Goal: Task Accomplishment & Management: Complete application form

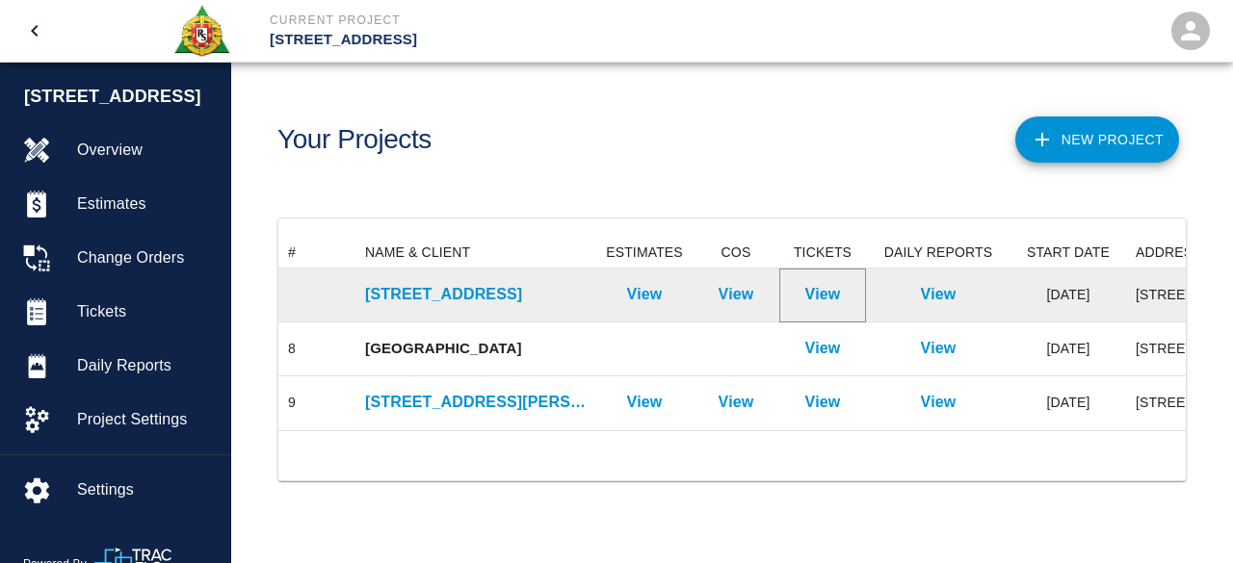
click at [821, 300] on p "View" at bounding box center [823, 294] width 36 height 23
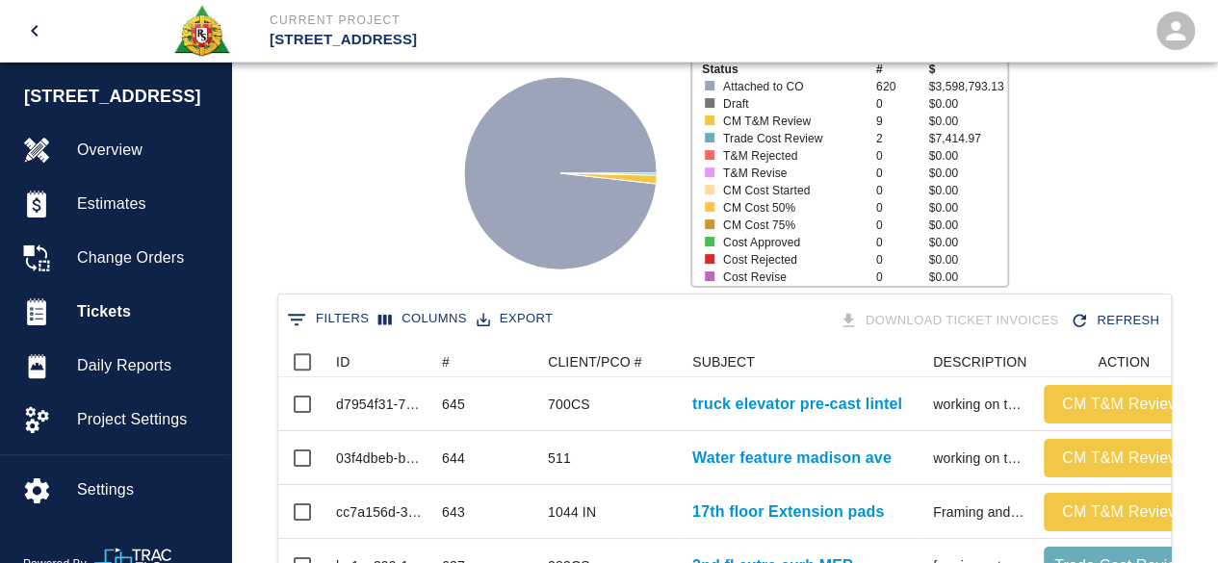
scroll to position [193, 0]
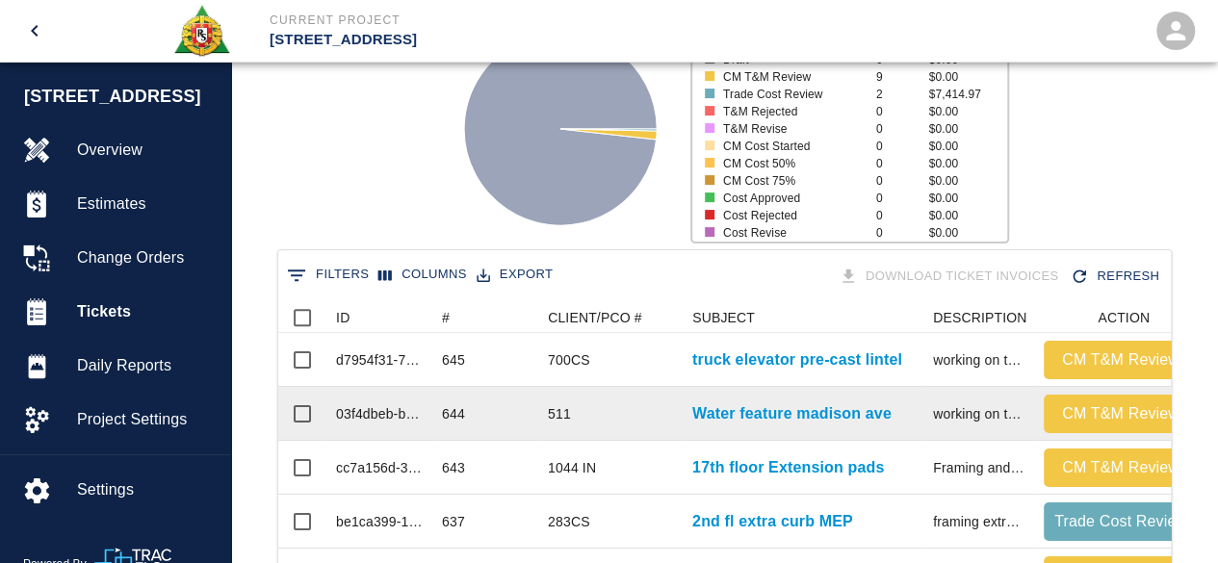
click at [573, 407] on div "511" at bounding box center [610, 414] width 144 height 54
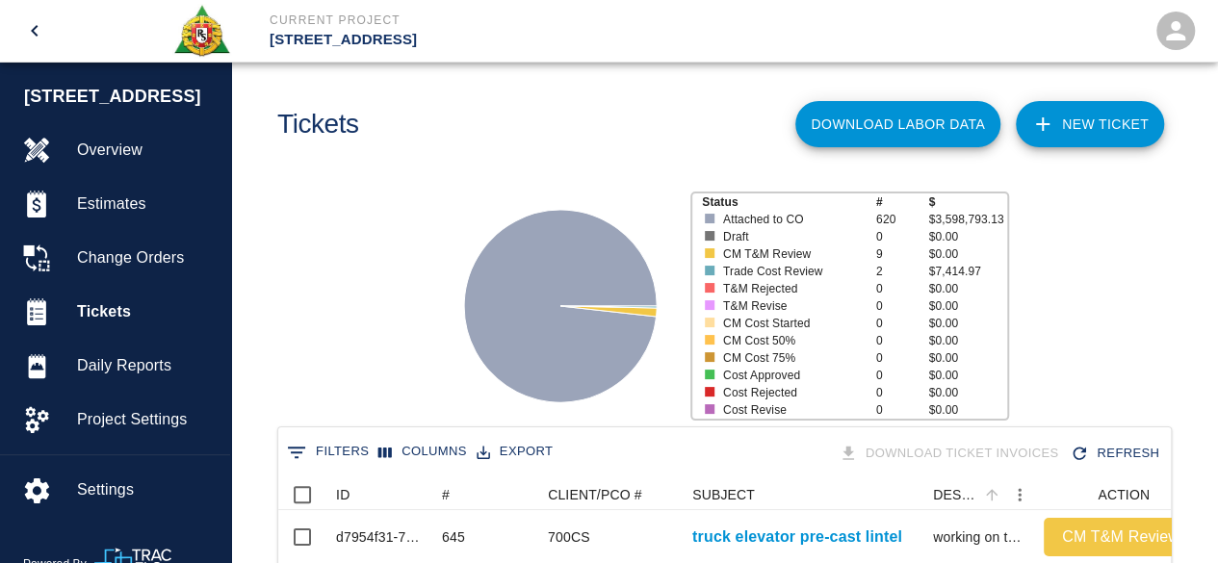
scroll to position [0, 0]
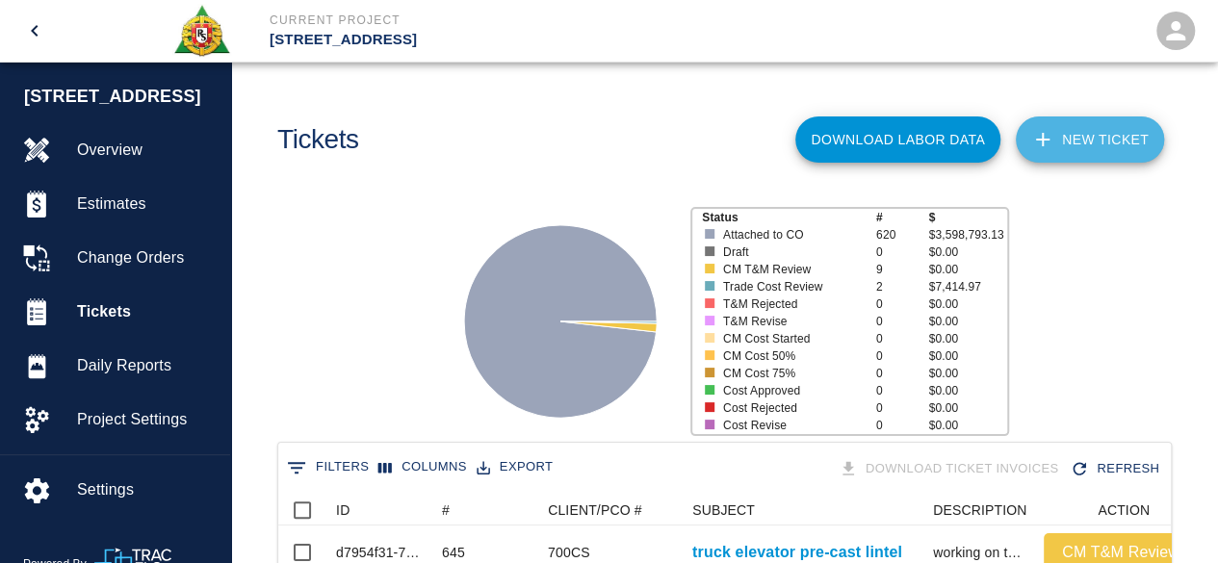
click at [1102, 139] on link "NEW TICKET" at bounding box center [1090, 140] width 148 height 46
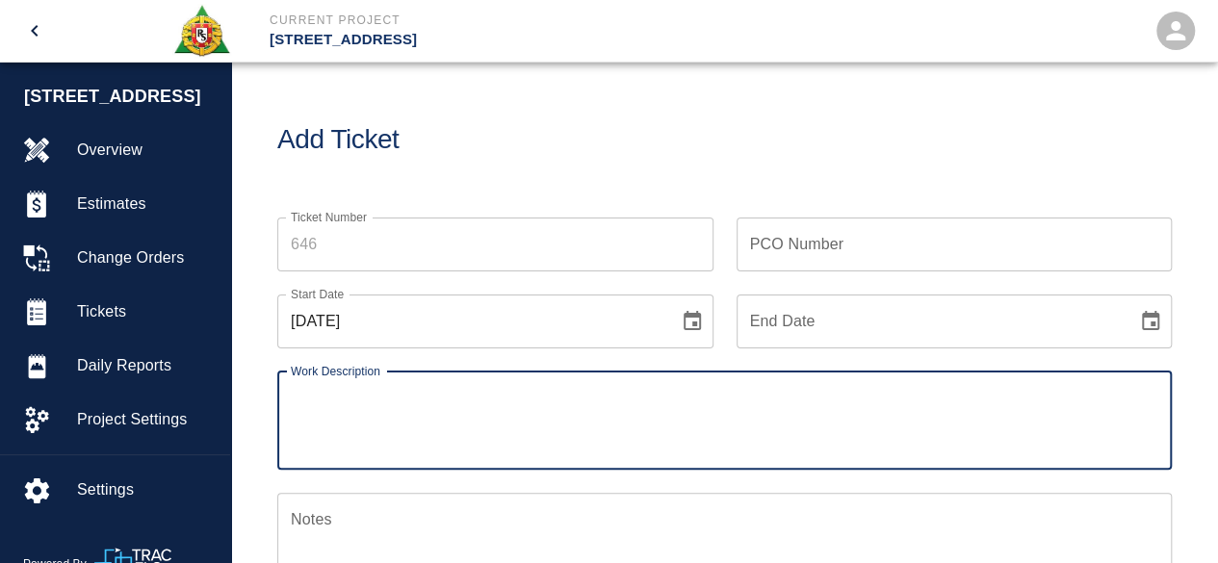
click at [374, 241] on input "Ticket Number" at bounding box center [495, 245] width 436 height 54
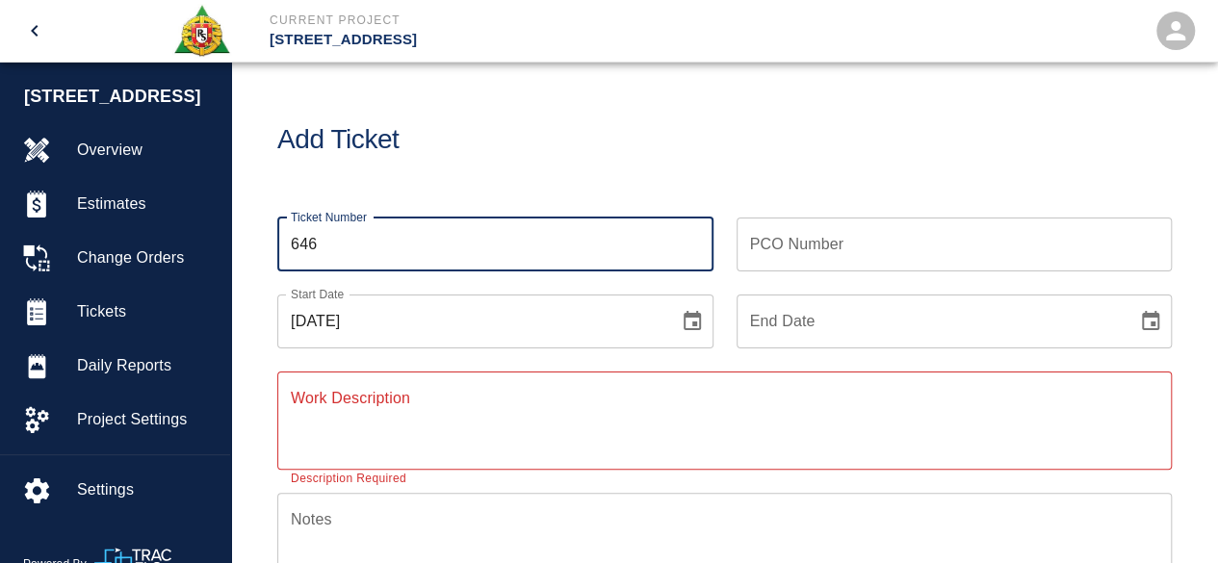
type input "646"
click at [759, 236] on input "PCO Number" at bounding box center [955, 245] width 436 height 54
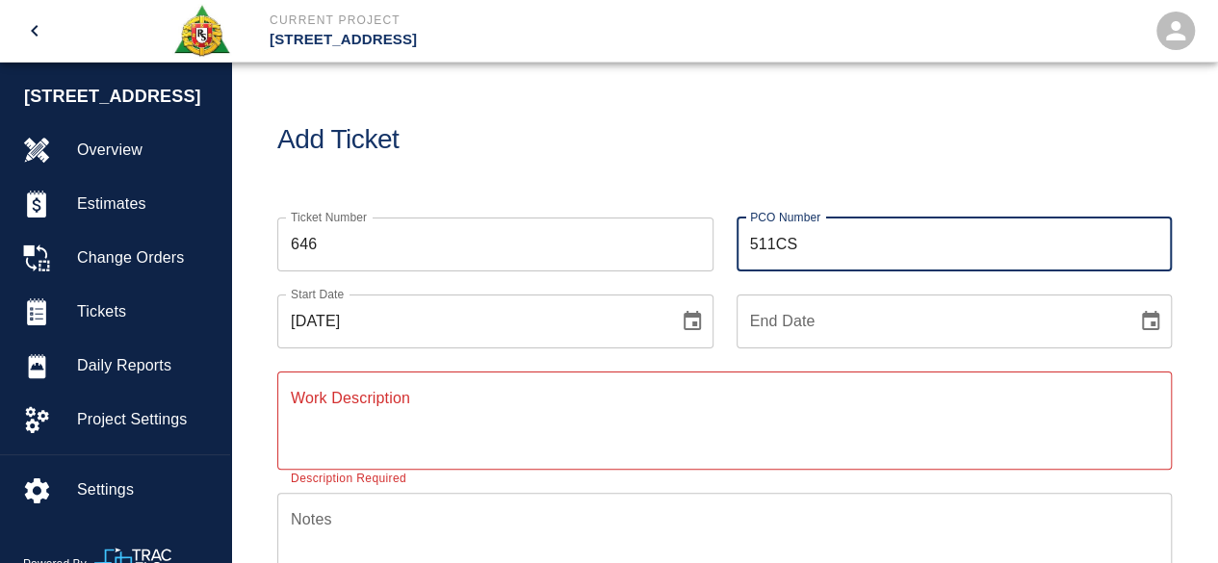
type input "511CS"
click at [694, 313] on icon "Choose date, selected date is Aug 26, 2025" at bounding box center [692, 320] width 17 height 19
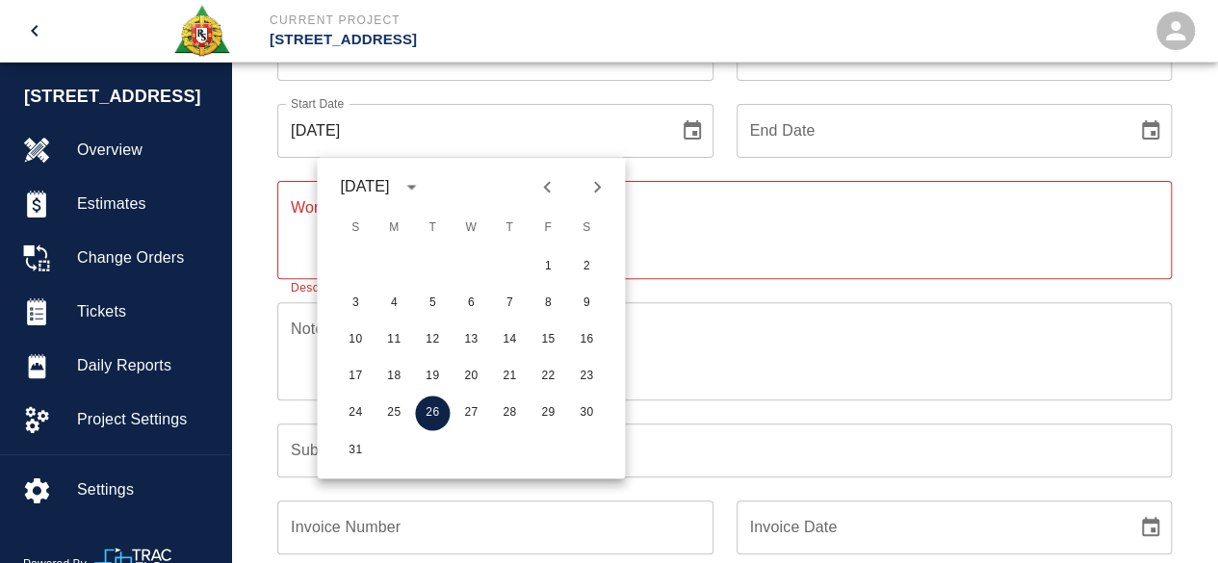
scroll to position [193, 0]
click at [399, 415] on button "25" at bounding box center [394, 412] width 35 height 35
type input "[DATE]"
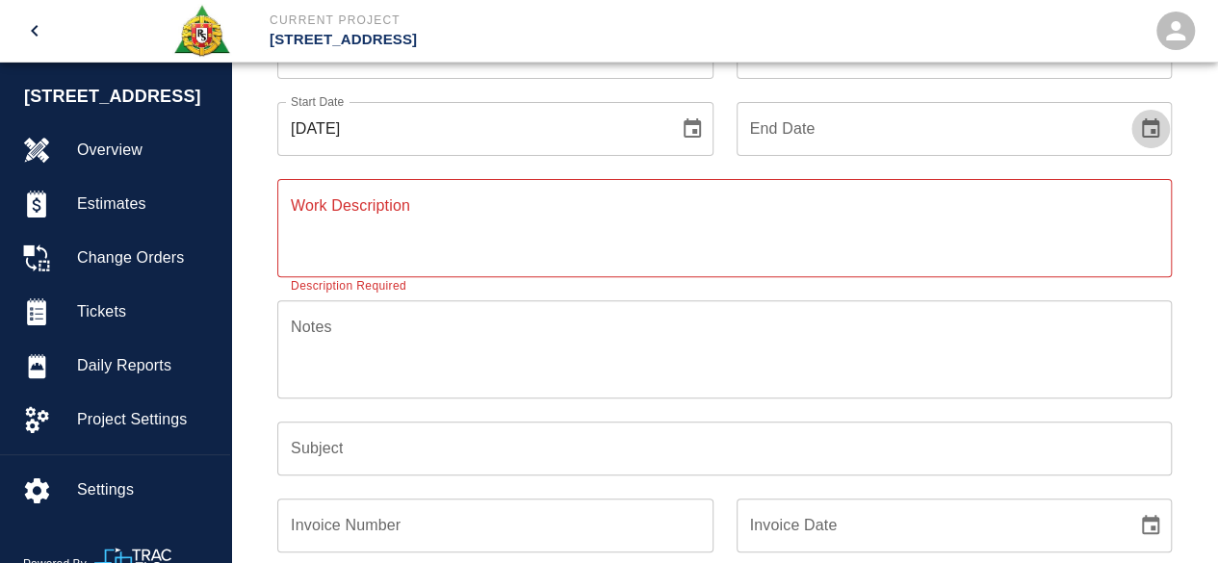
click at [1150, 126] on icon "Choose date" at bounding box center [1150, 129] width 23 height 23
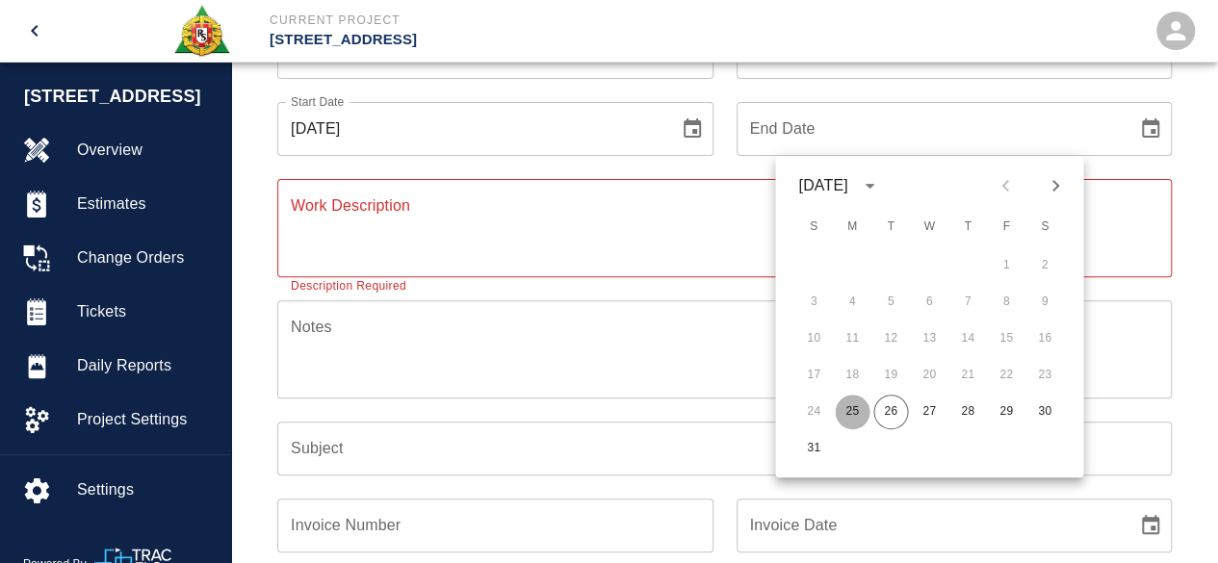
click at [856, 411] on button "25" at bounding box center [852, 412] width 35 height 35
type input "[DATE]"
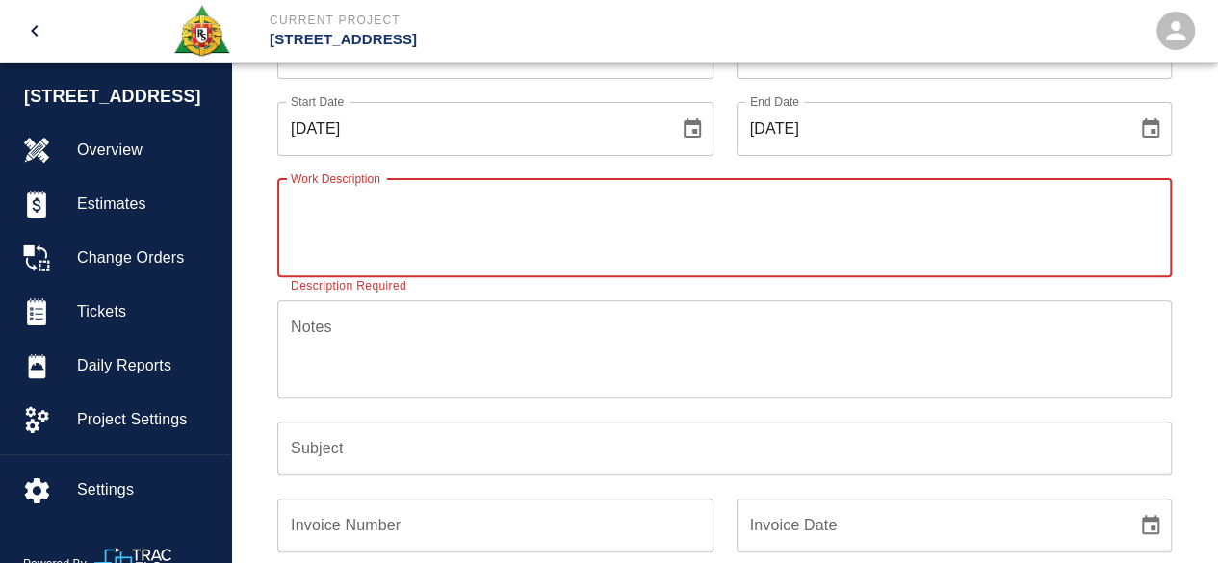
click at [326, 213] on textarea "Work Description" at bounding box center [725, 228] width 868 height 66
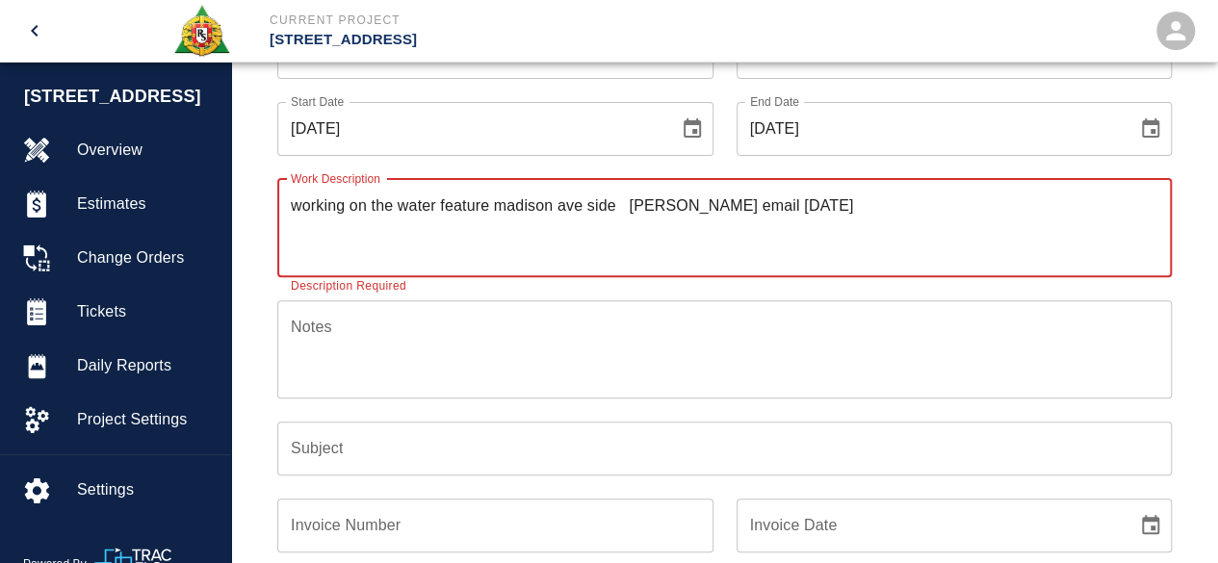
type textarea "working on the water feature madison ave side [PERSON_NAME] email [DATE]"
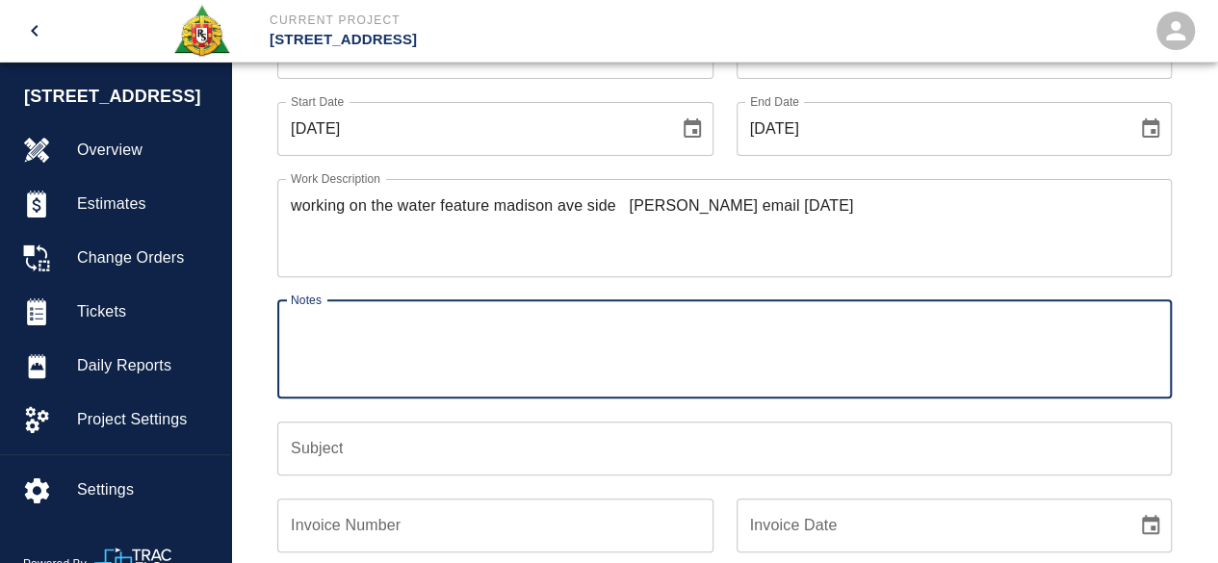
click at [295, 321] on textarea "Notes" at bounding box center [725, 349] width 868 height 66
type textarea "# 1 [PERSON_NAME] # 1 [PERSON_NAME]"
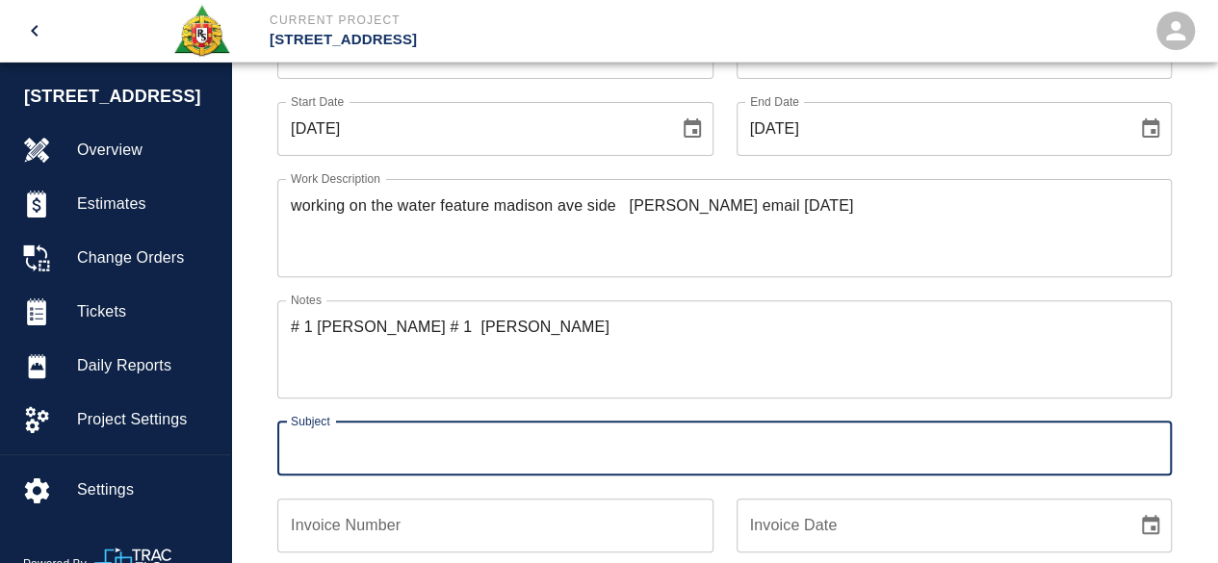
click at [288, 443] on input "Subject" at bounding box center [724, 449] width 895 height 54
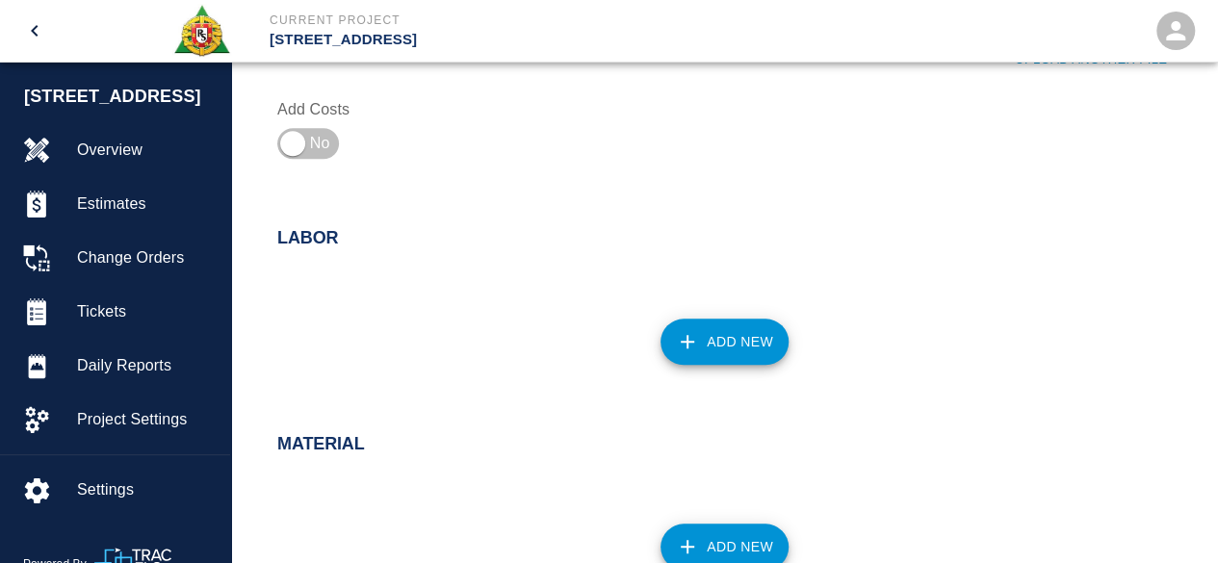
scroll to position [867, 0]
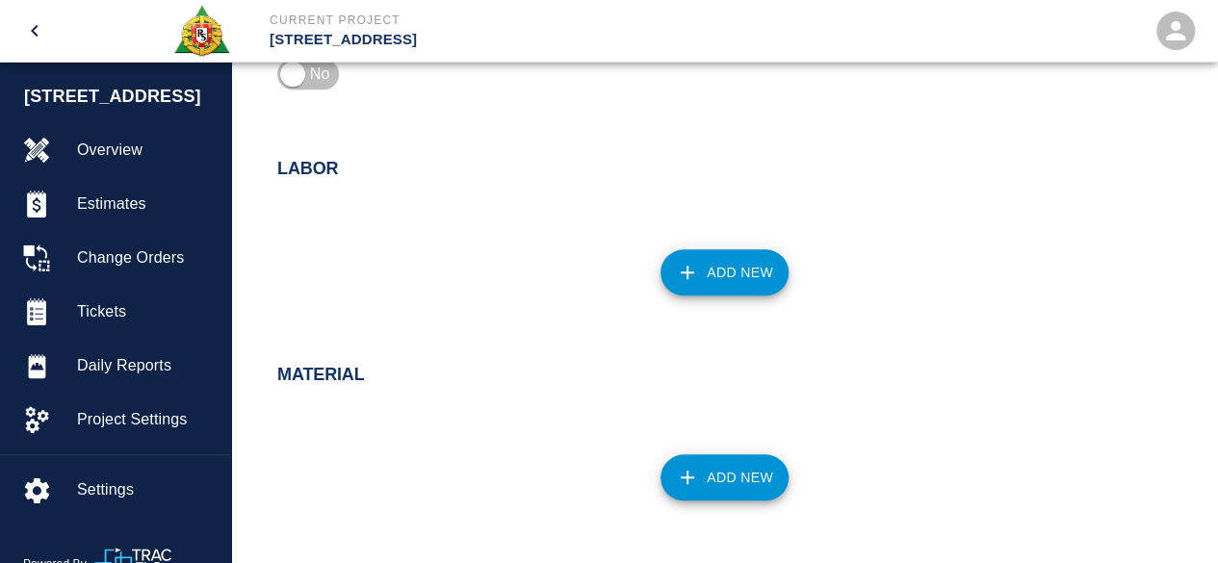
type input "water feature madison side"
click at [720, 274] on button "Add New" at bounding box center [725, 272] width 128 height 46
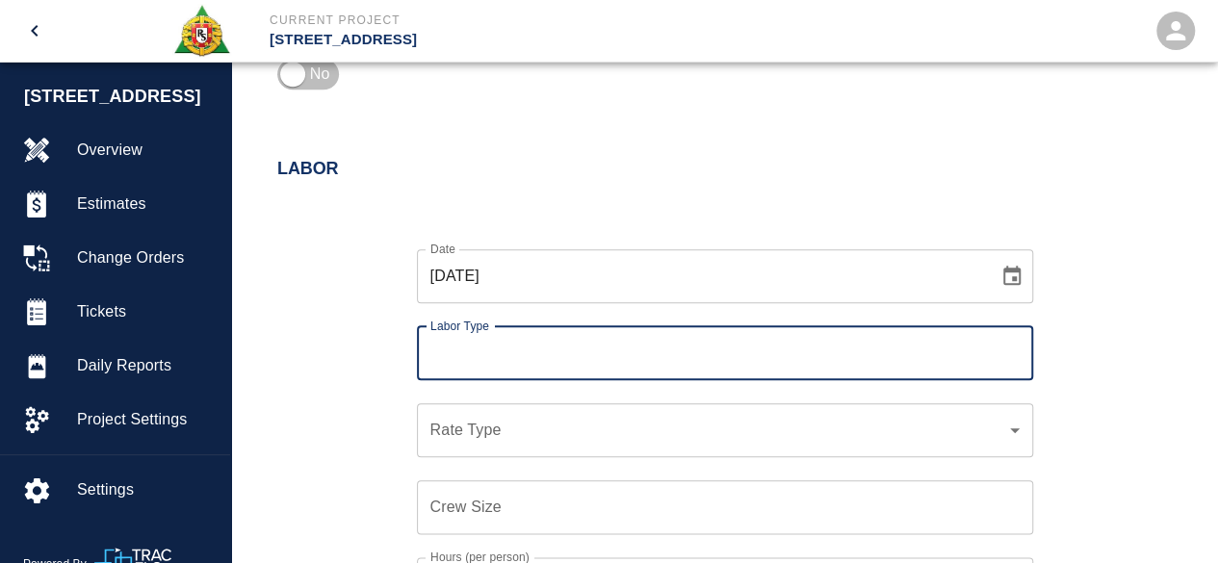
click at [489, 353] on input "Labor Type" at bounding box center [725, 353] width 599 height 37
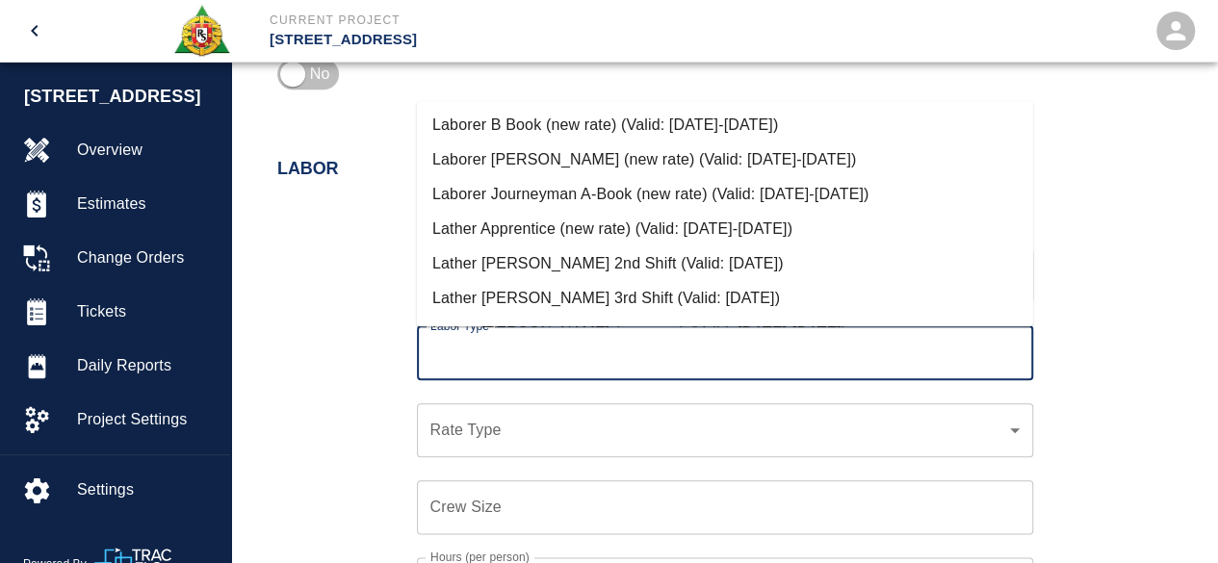
scroll to position [674, 0]
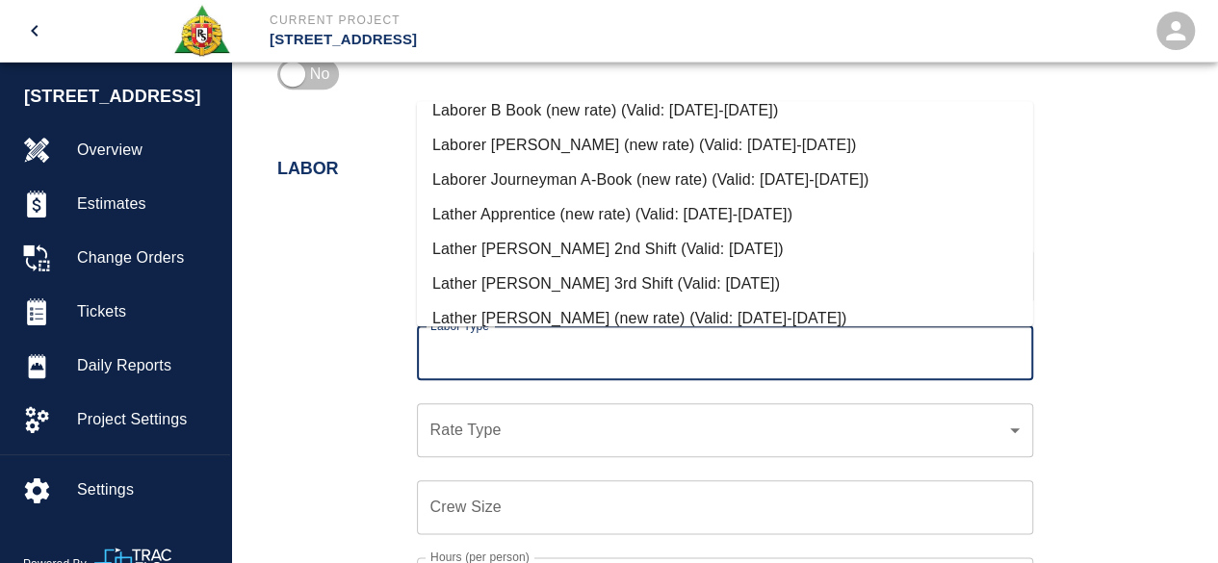
click at [535, 176] on li "Laborer Journeyman A-Book (new rate) (Valid: [DATE]-[DATE])" at bounding box center [725, 180] width 616 height 35
type input "Laborer Journeyman A-Book (new rate)"
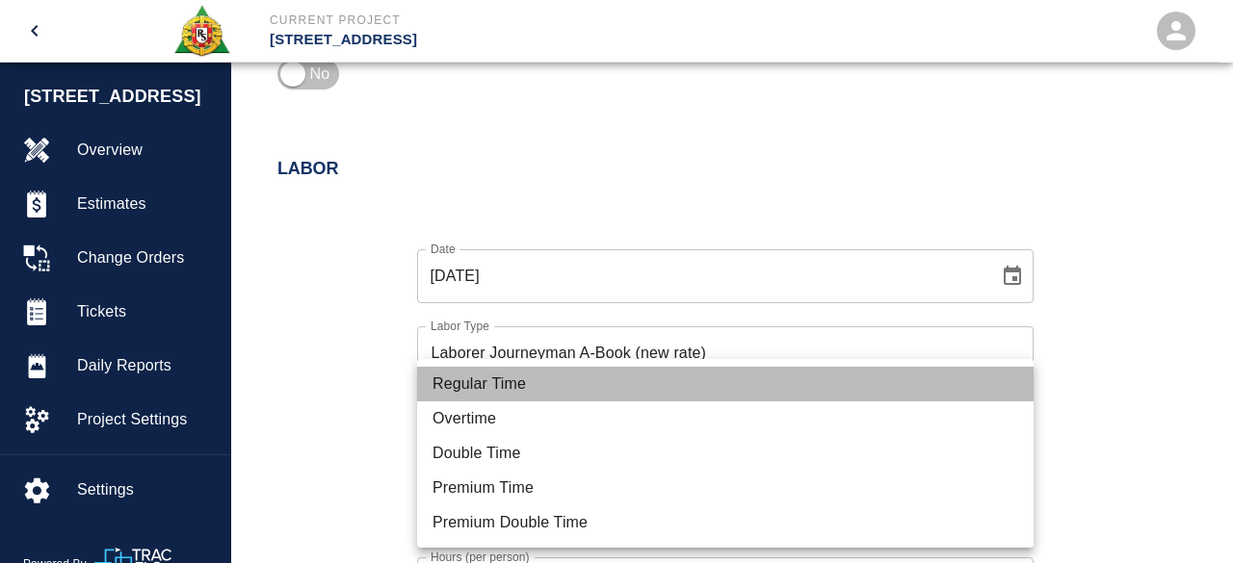
click at [493, 390] on li "Regular Time" at bounding box center [725, 384] width 616 height 35
type input "rate_rt"
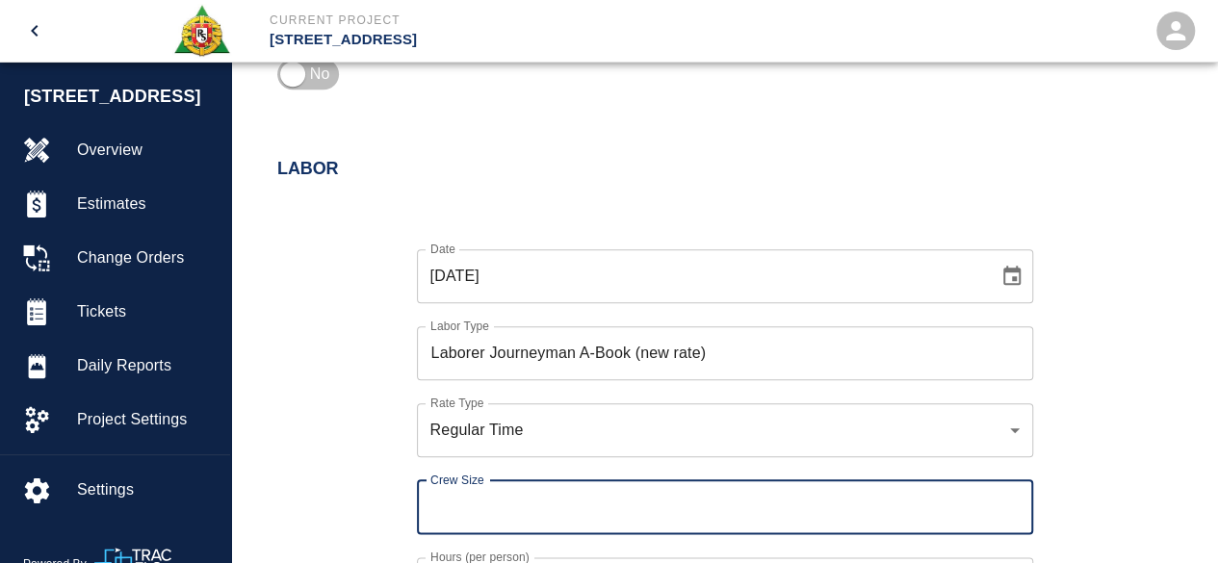
click at [430, 513] on input "Crew Size" at bounding box center [725, 508] width 616 height 54
type input "2"
click at [299, 492] on div "Date [DATE] Date Labor Type Laborer Journeyman A-Book (new rate) Labor Type Rat…" at bounding box center [713, 445] width 918 height 452
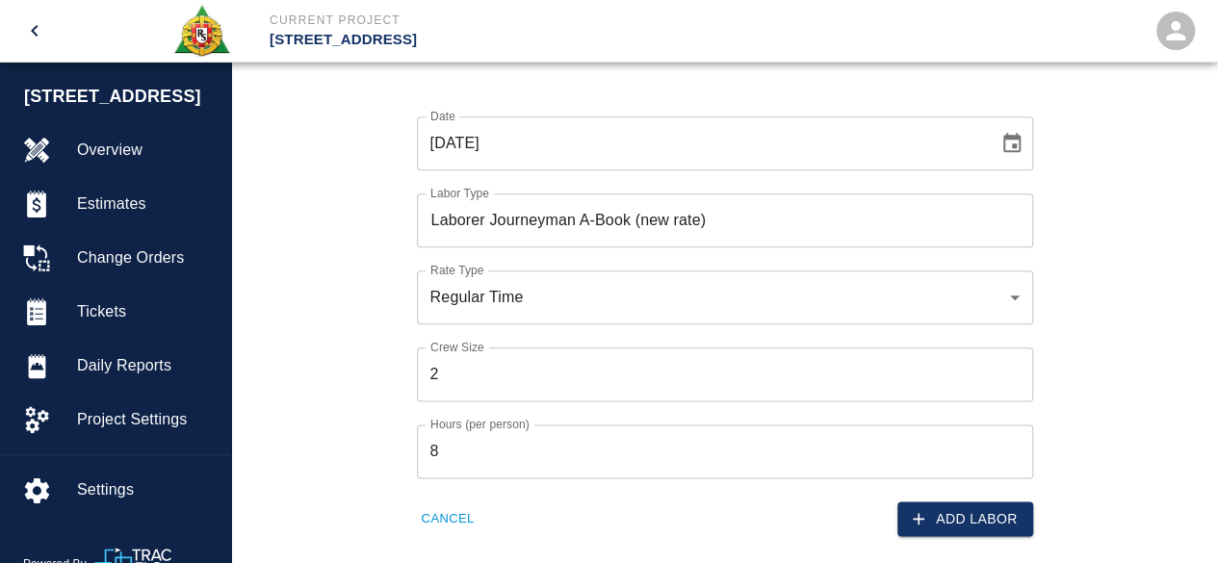
scroll to position [1156, 0]
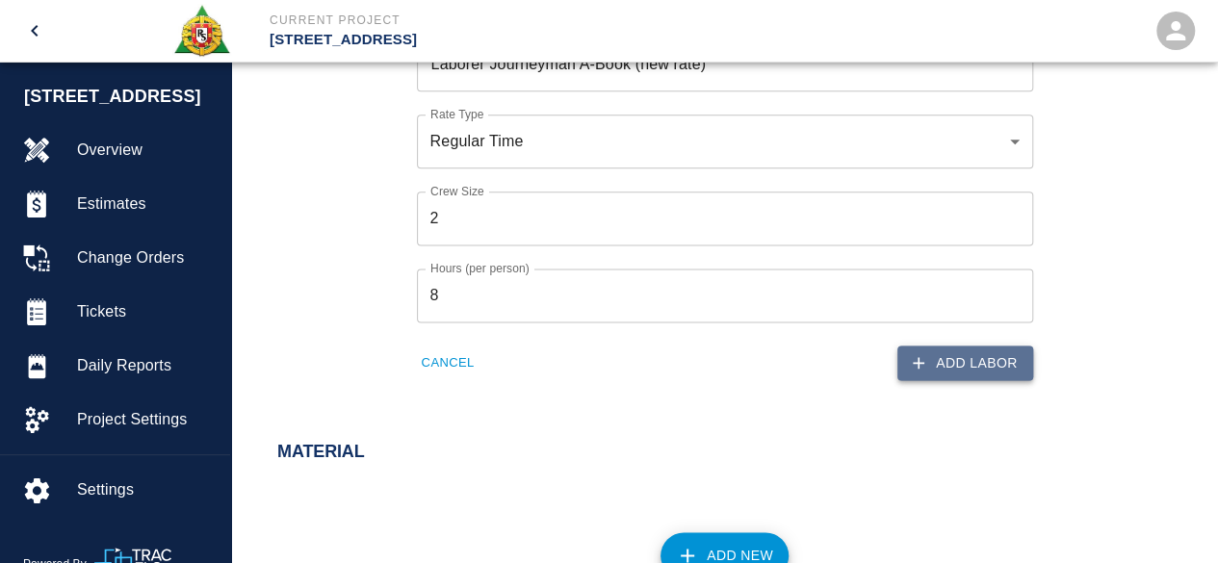
click at [994, 371] on button "Add Labor" at bounding box center [966, 364] width 136 height 36
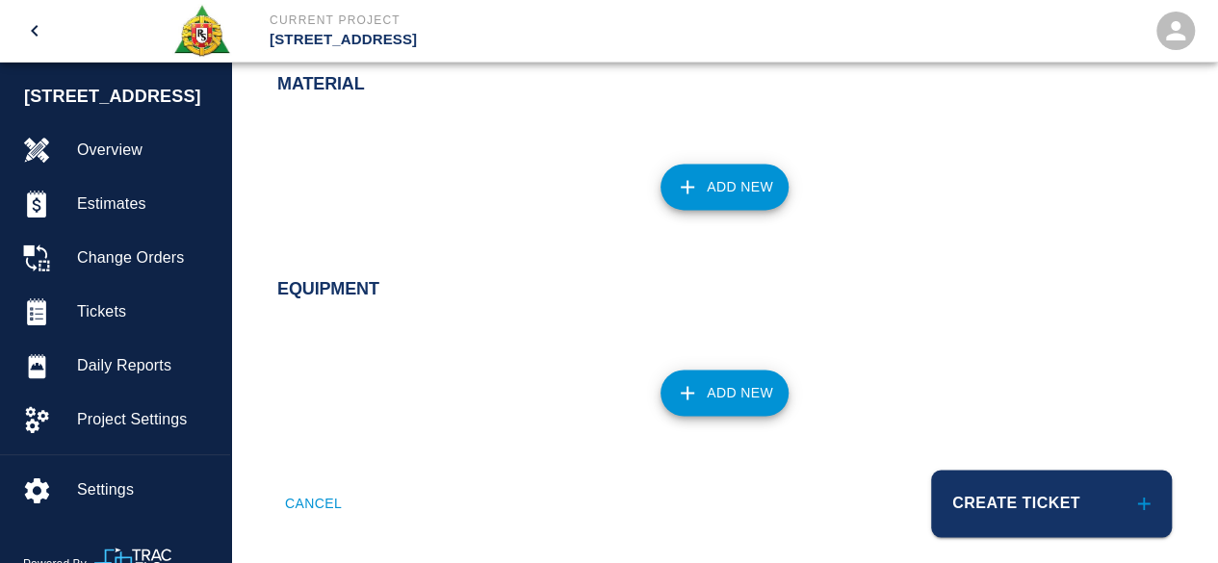
scroll to position [1310, 0]
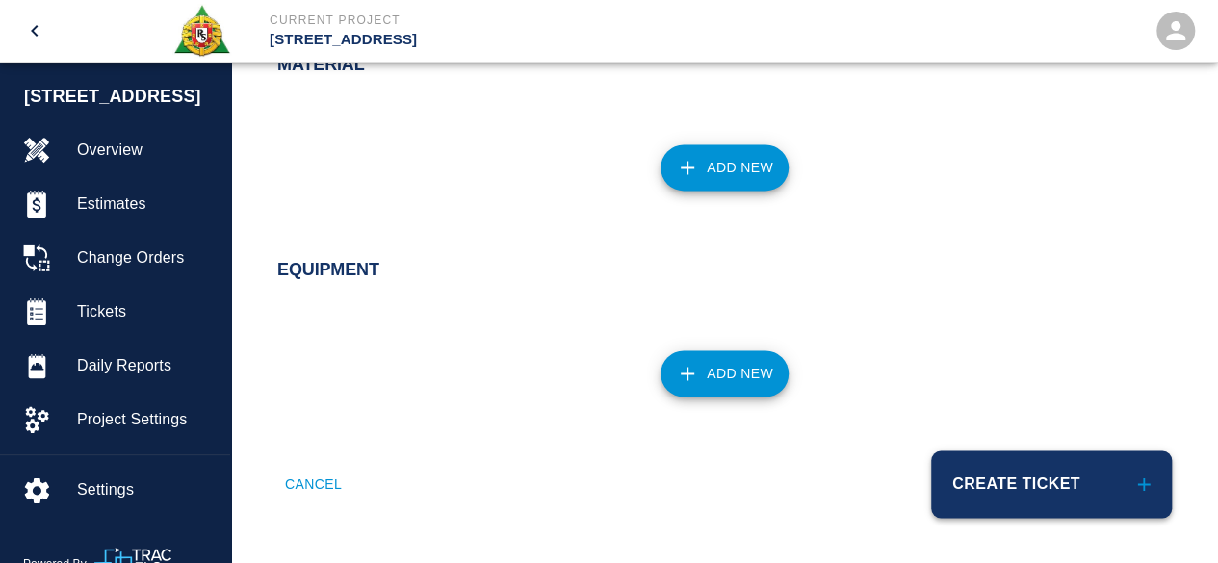
click at [990, 474] on button "Create Ticket" at bounding box center [1051, 484] width 241 height 67
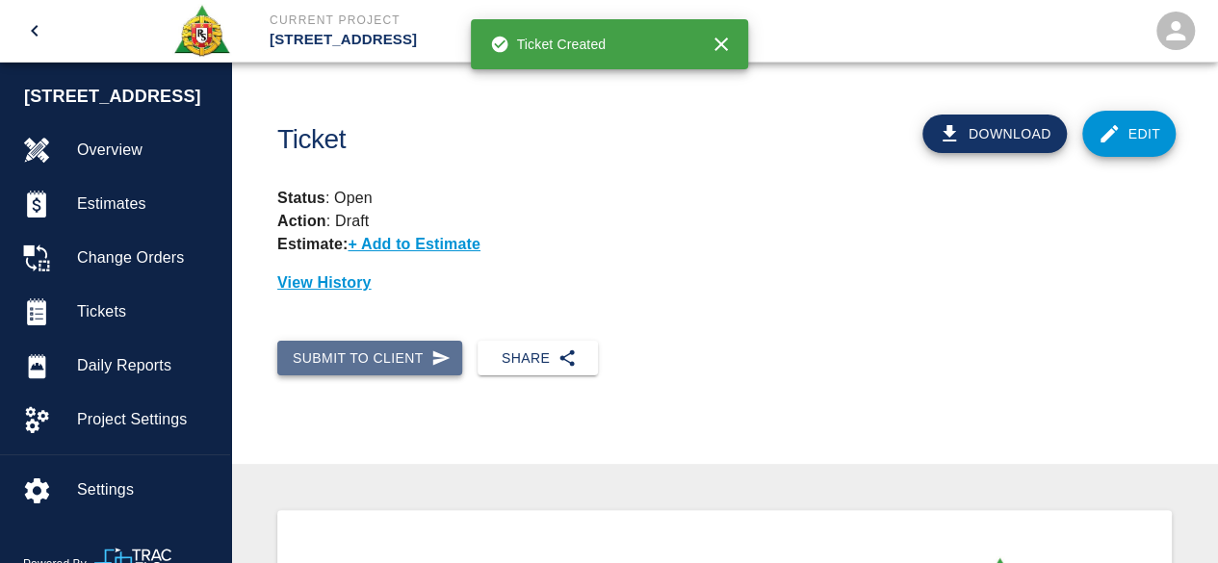
click at [347, 361] on button "Submit to Client" at bounding box center [369, 359] width 185 height 36
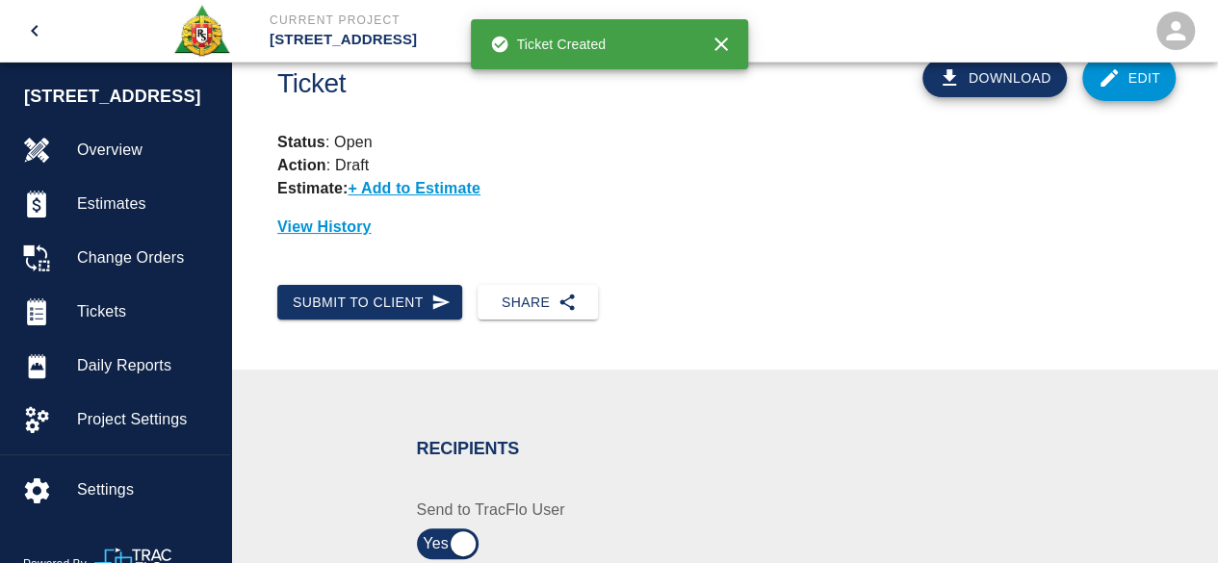
scroll to position [289, 0]
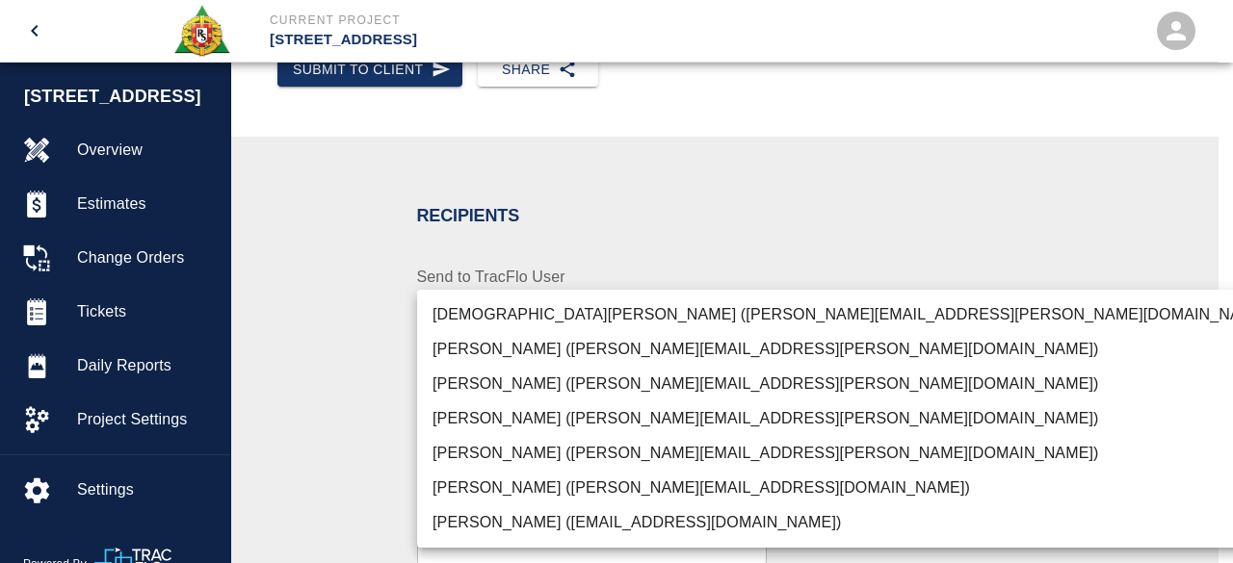
click at [526, 447] on li "[PERSON_NAME] ([PERSON_NAME][EMAIL_ADDRESS][PERSON_NAME][DOMAIN_NAME])" at bounding box center [853, 453] width 872 height 35
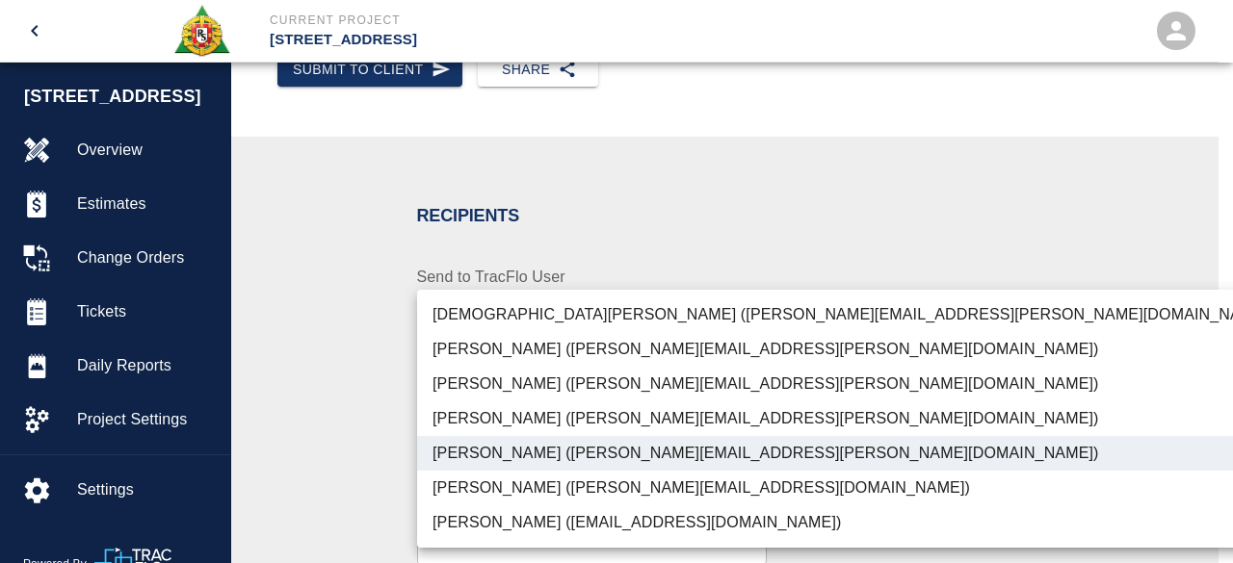
type input "847697a4-1653-40b8-8826-f1bc12995eb7"
click at [1082, 423] on div at bounding box center [616, 281] width 1233 height 563
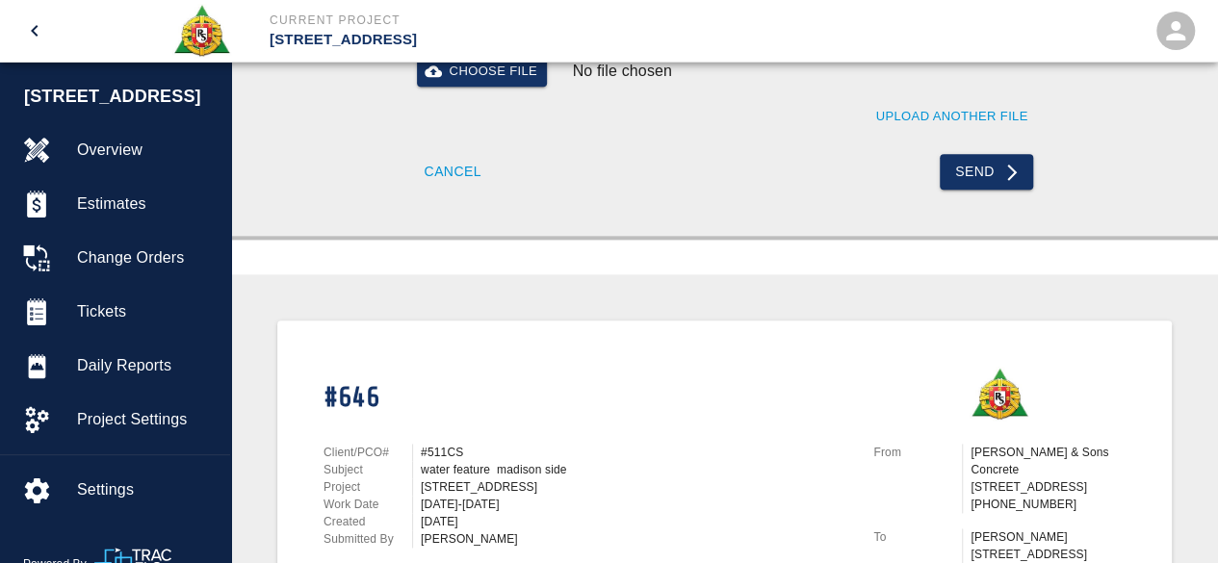
scroll to position [842, 0]
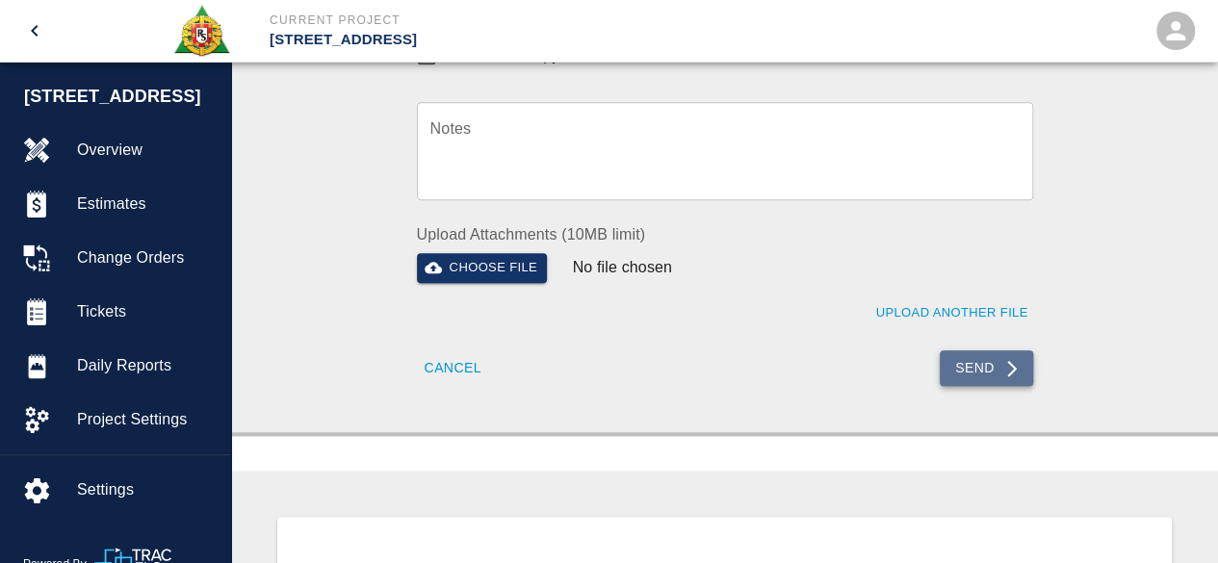
click at [960, 359] on button "Send" at bounding box center [986, 369] width 93 height 36
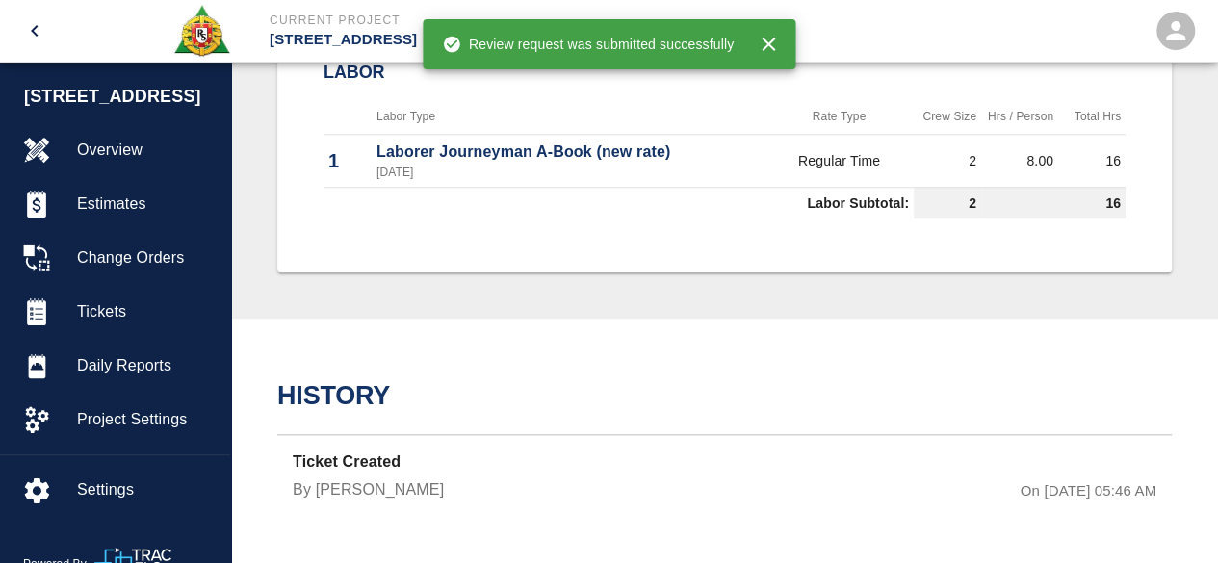
scroll to position [836, 0]
